Goal: Navigation & Orientation: Understand site structure

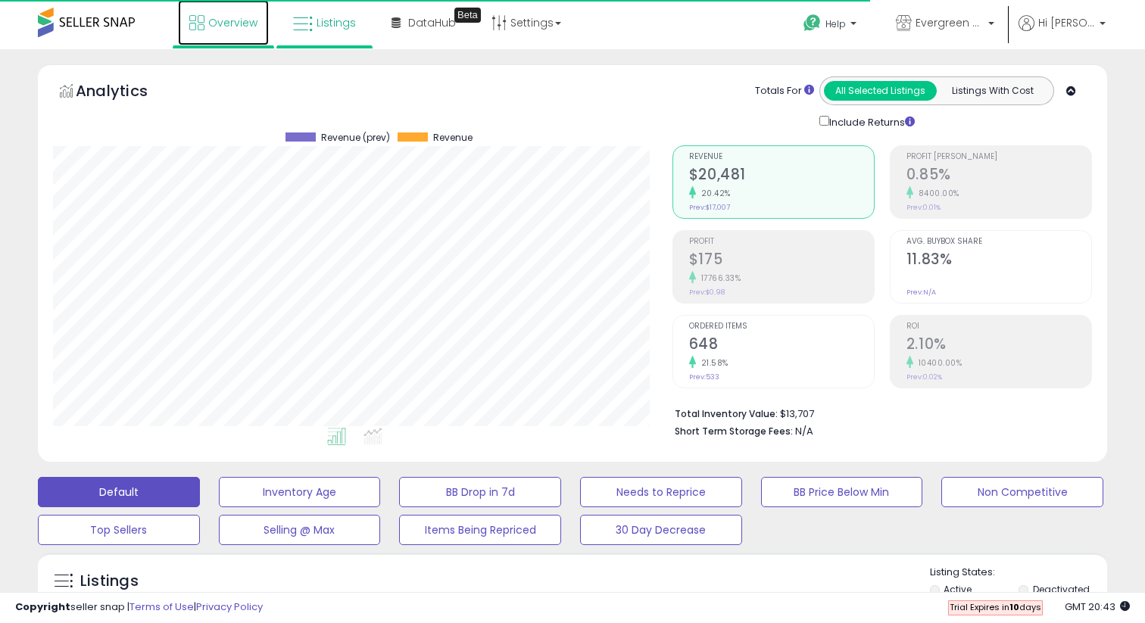
click at [212, 14] on link "Overview" at bounding box center [223, 22] width 91 height 45
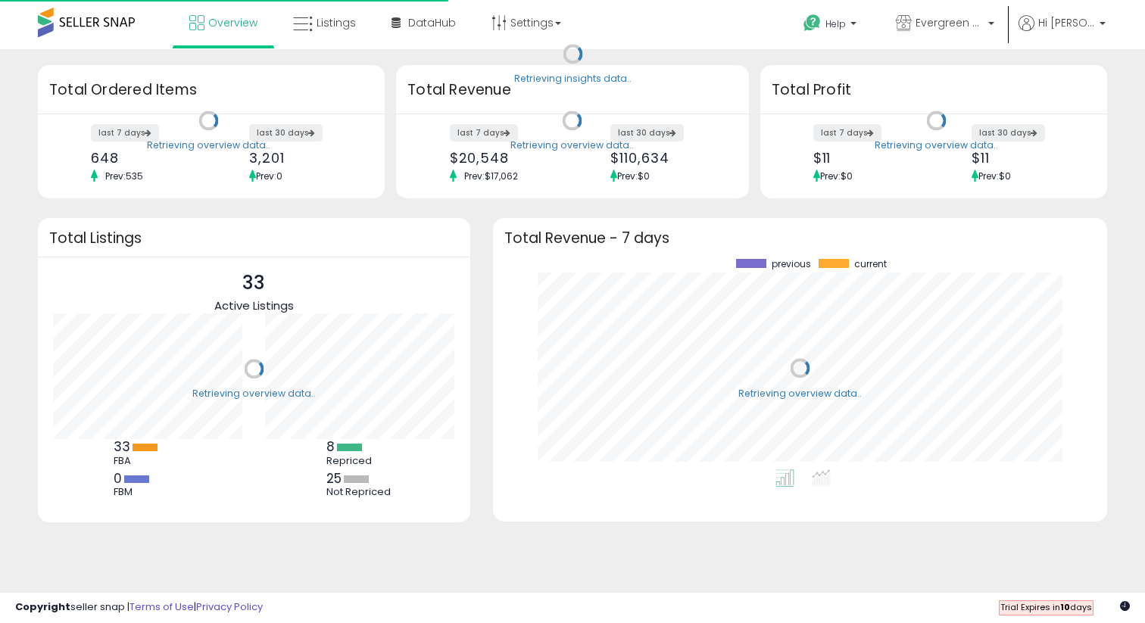
scroll to position [211, 584]
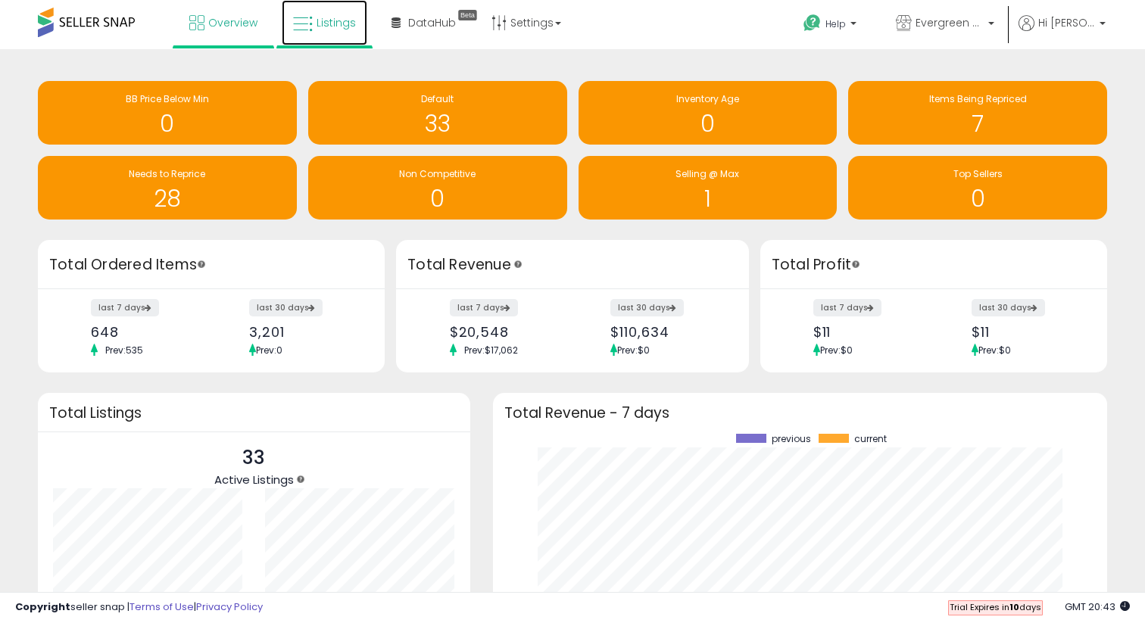
click at [327, 13] on link "Listings" at bounding box center [325, 22] width 86 height 45
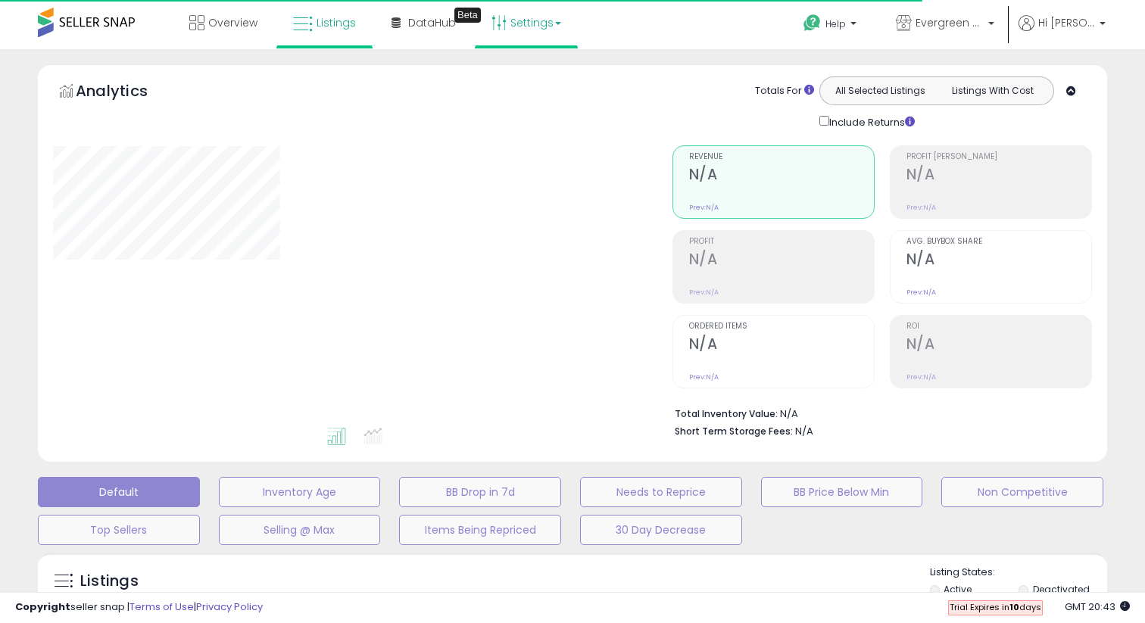
click at [517, 27] on link "Settings" at bounding box center [526, 22] width 92 height 45
click at [526, 82] on link "Store settings" at bounding box center [529, 77] width 68 height 14
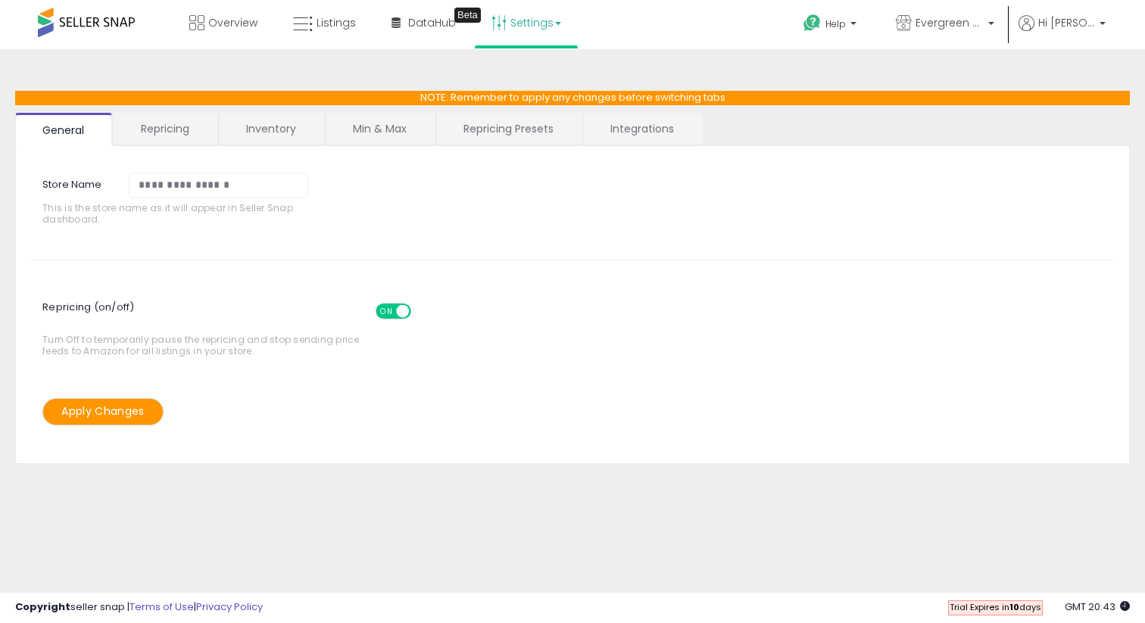
click at [520, 29] on link "Settings" at bounding box center [526, 22] width 92 height 45
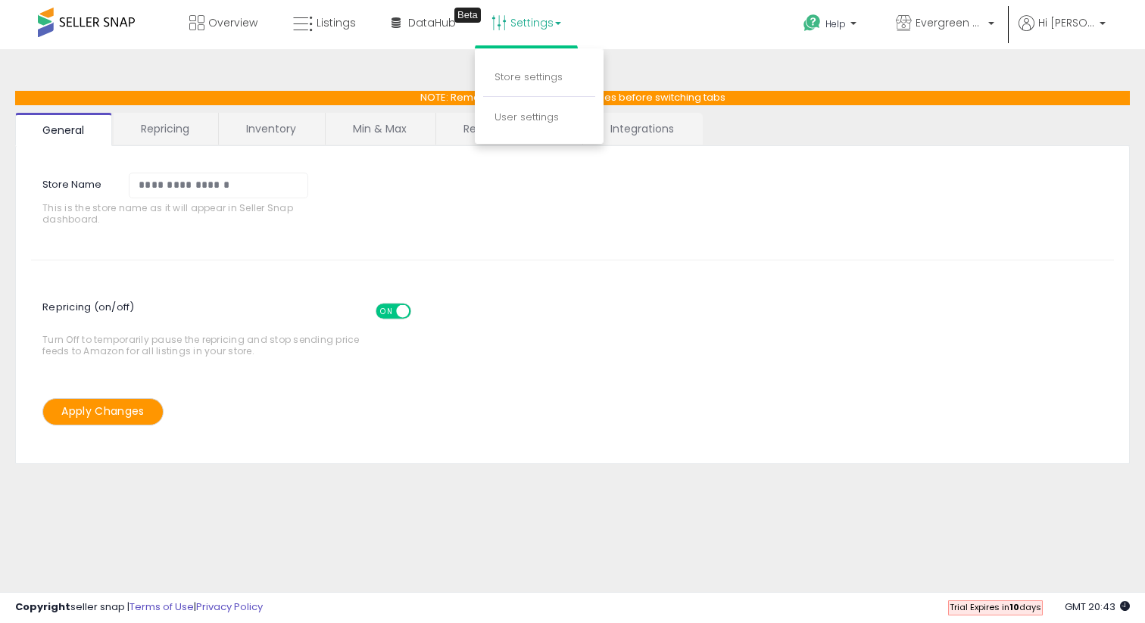
click at [539, 109] on li "User settings" at bounding box center [539, 117] width 112 height 37
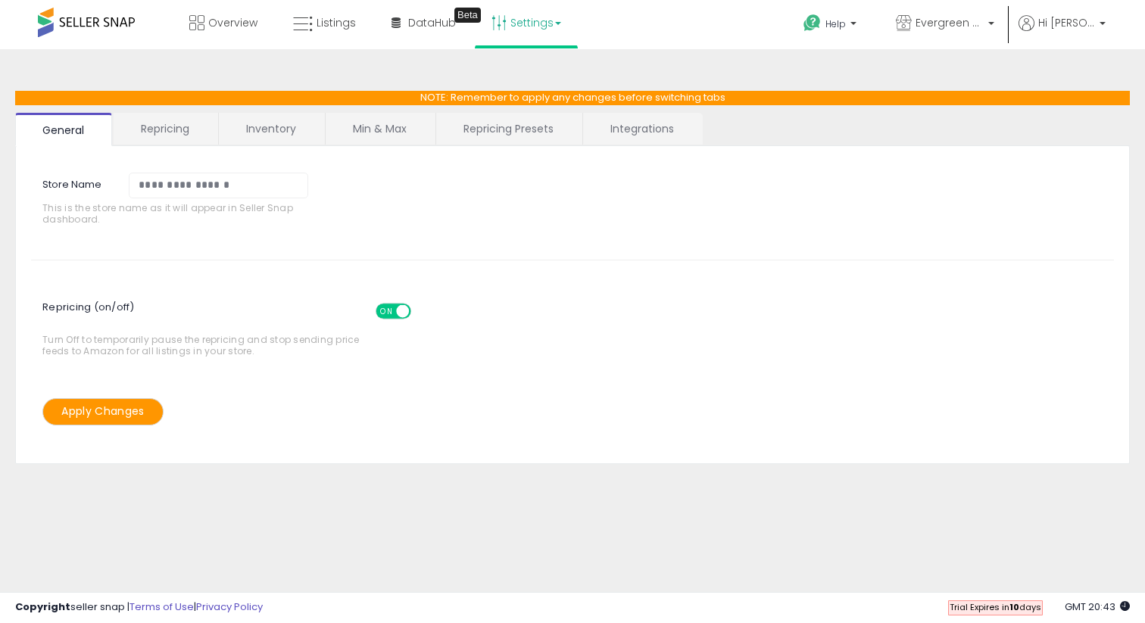
click at [550, 17] on link "Settings" at bounding box center [526, 22] width 92 height 45
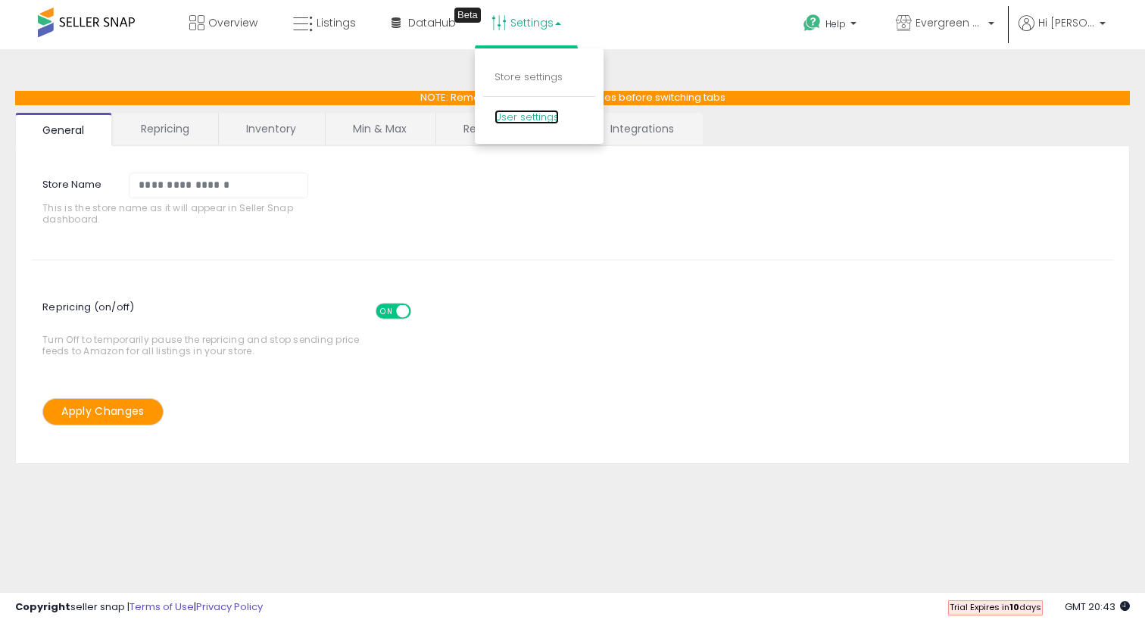
click at [541, 113] on link "User settings" at bounding box center [527, 117] width 64 height 14
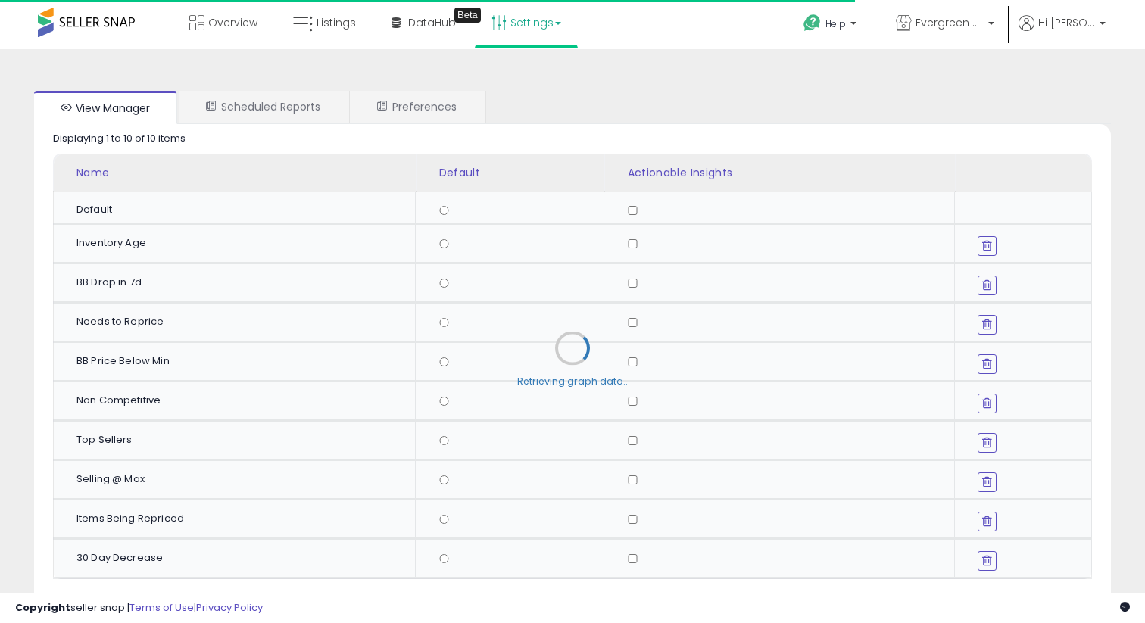
click at [526, 19] on link "Settings" at bounding box center [526, 22] width 92 height 45
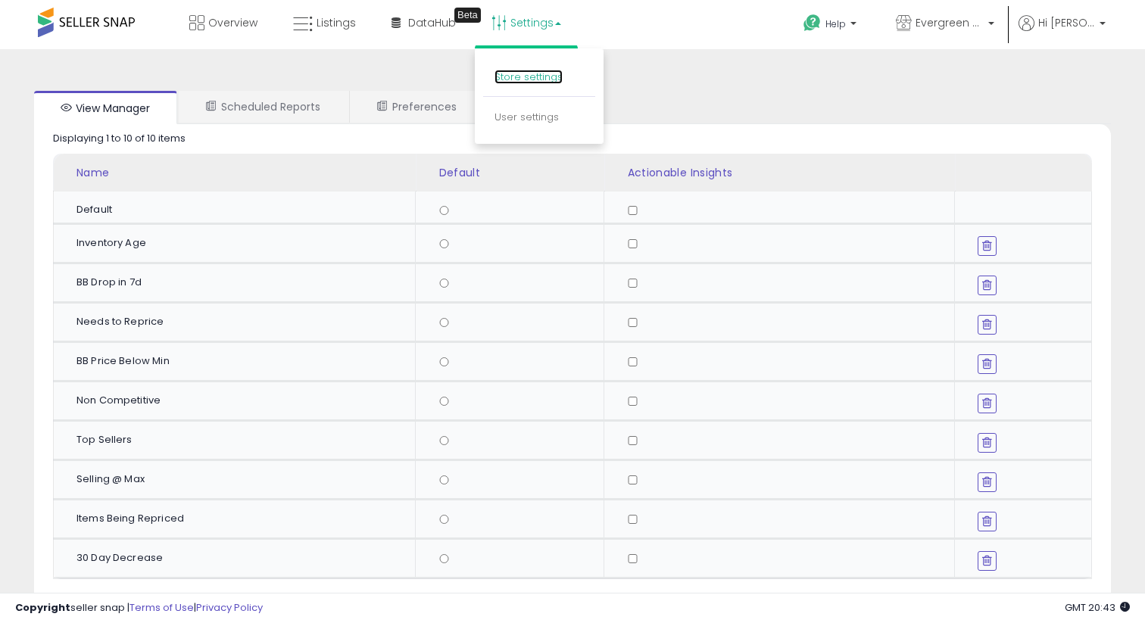
click at [520, 70] on link "Store settings" at bounding box center [529, 77] width 68 height 14
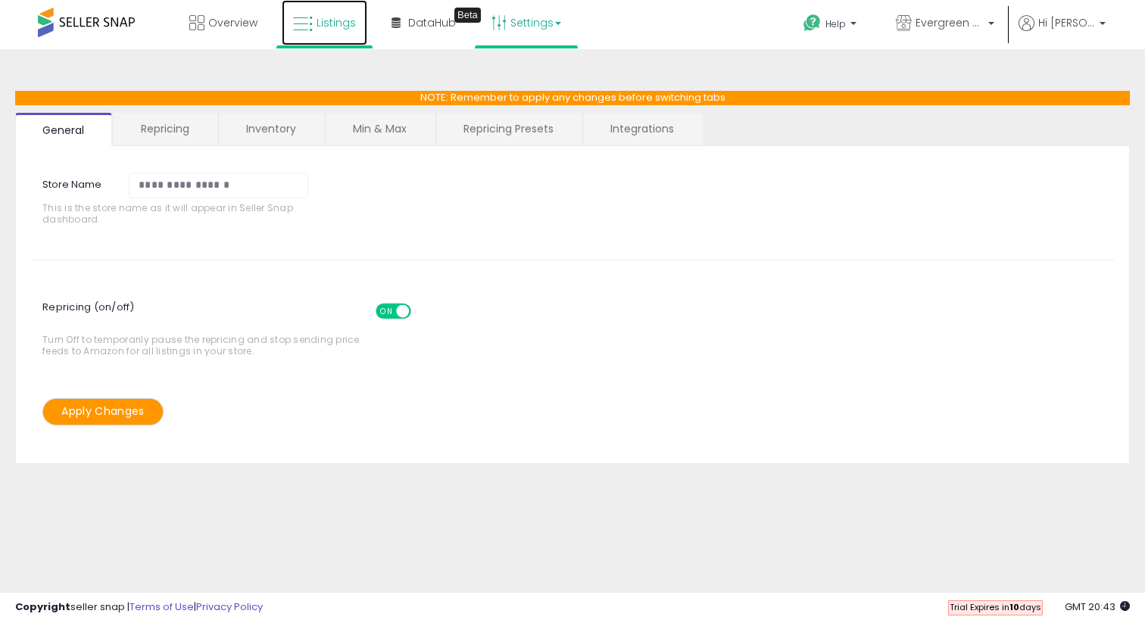
click at [350, 30] on link "Listings" at bounding box center [325, 22] width 86 height 45
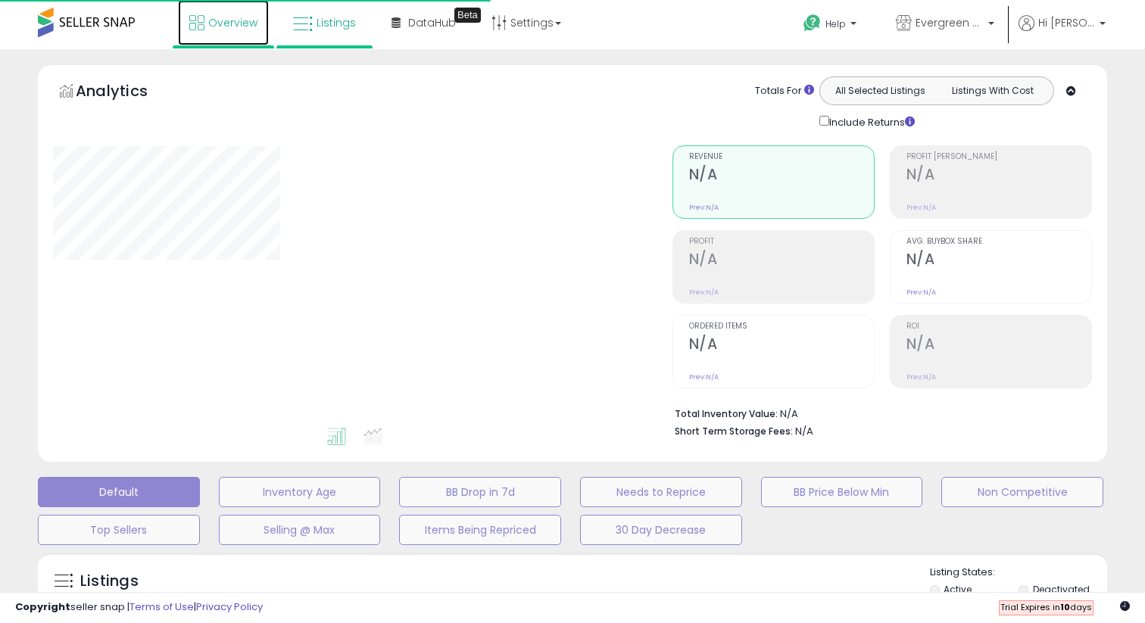
click at [219, 19] on span "Overview" at bounding box center [232, 22] width 49 height 15
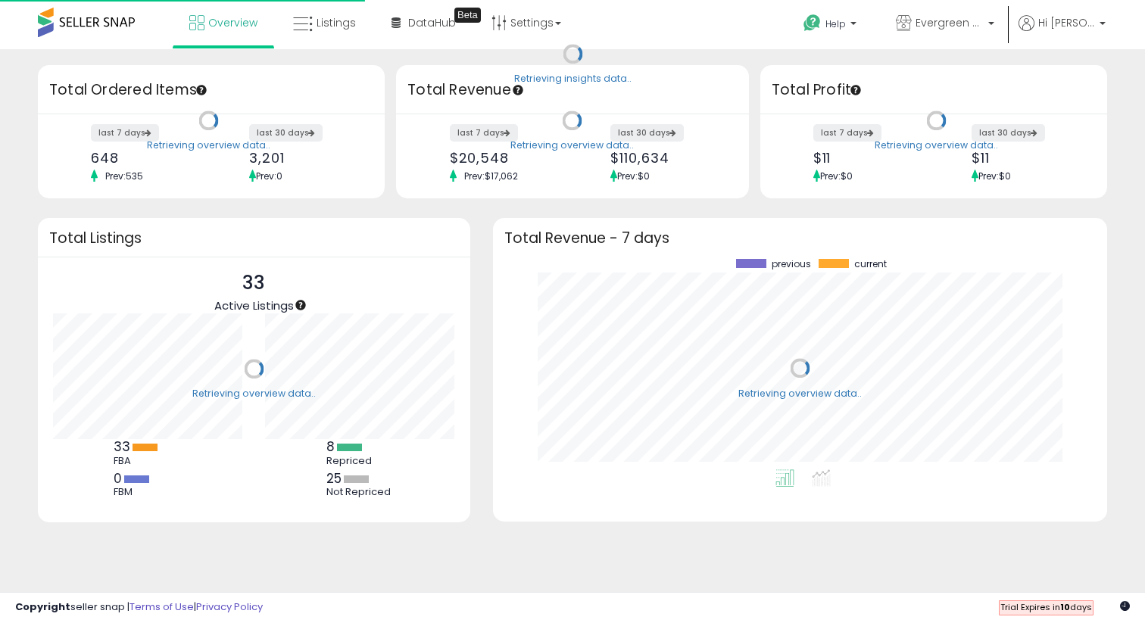
scroll to position [211, 584]
